Goal: Check status: Check status

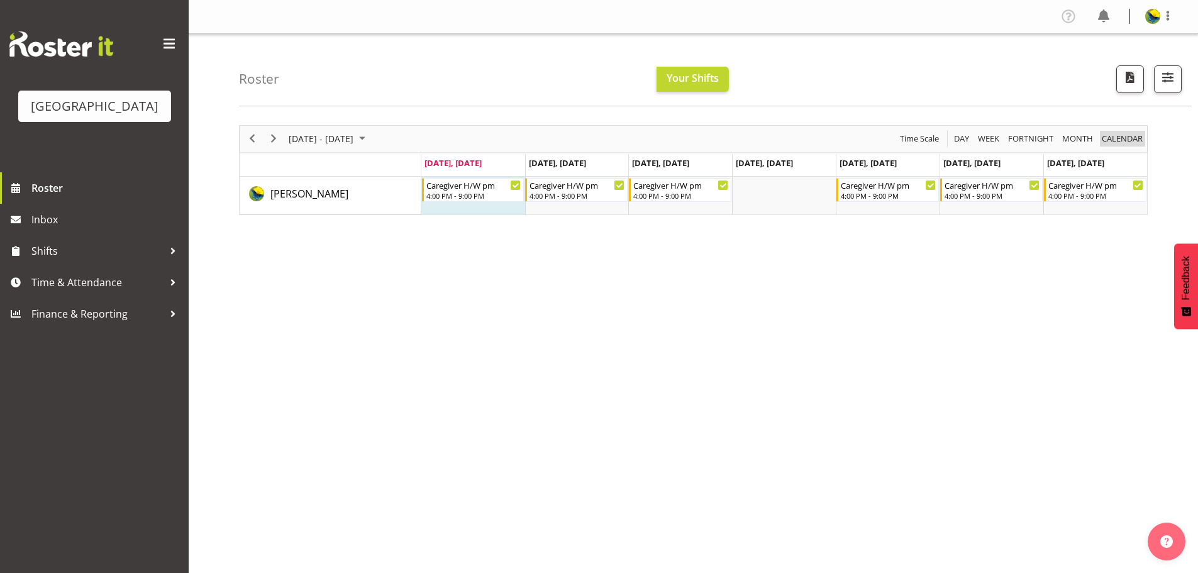
click at [1128, 146] on span "calendar" at bounding box center [1121, 139] width 43 height 16
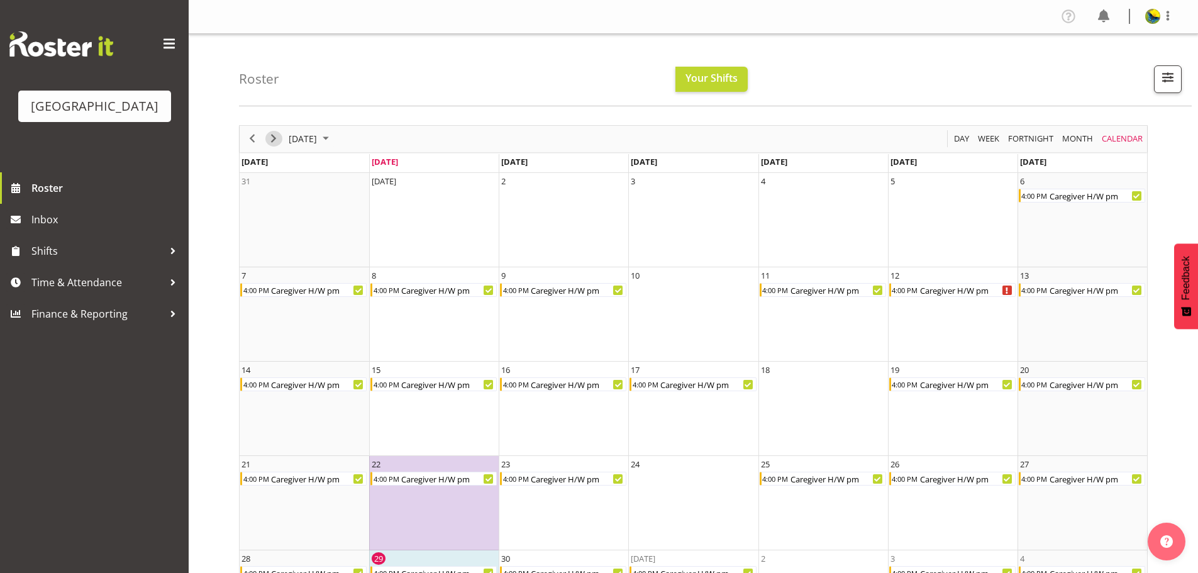
click at [270, 143] on span "Next" at bounding box center [273, 139] width 15 height 16
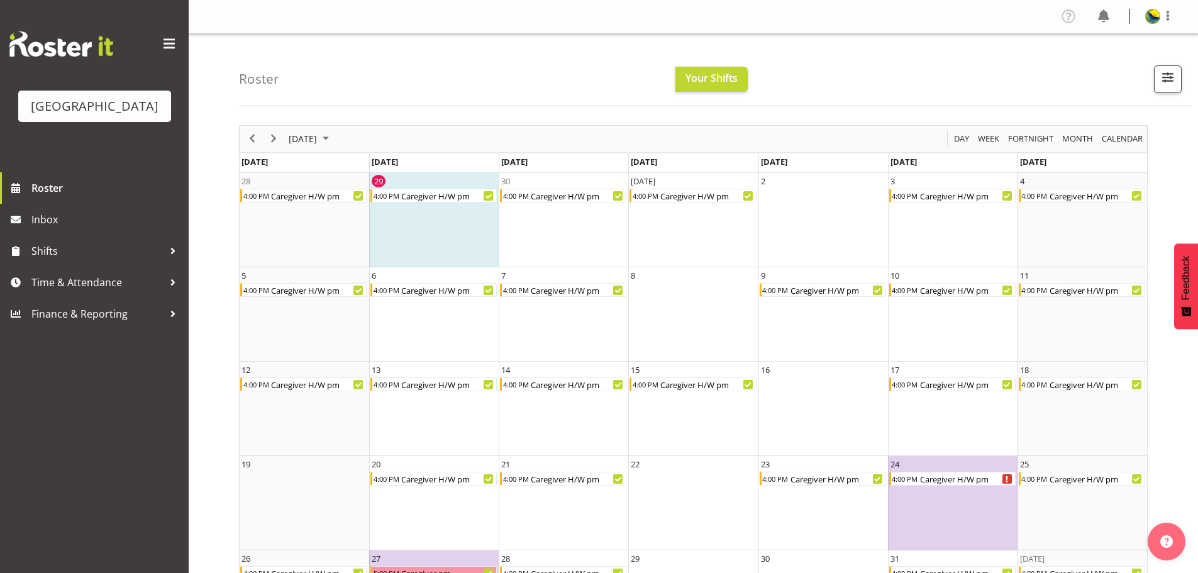
scroll to position [87, 0]
